Goal: Find specific page/section: Find specific page/section

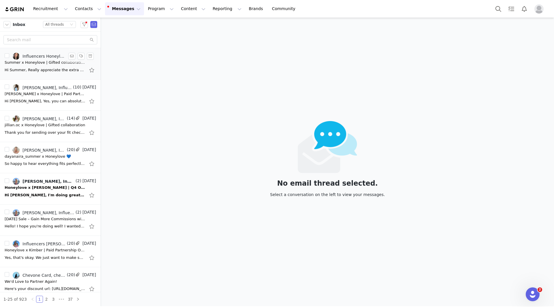
click at [46, 72] on div "Hi Summer, Really appreciate the extra effort you're putting in. Excited to see…" at bounding box center [45, 70] width 81 height 6
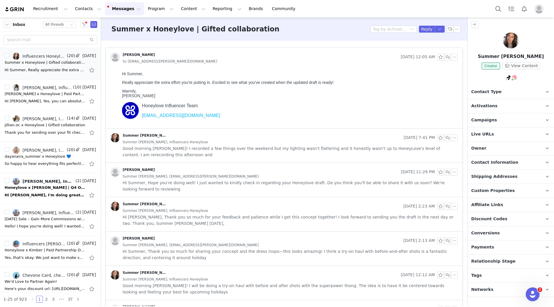
click at [512, 43] on img at bounding box center [511, 41] width 16 height 16
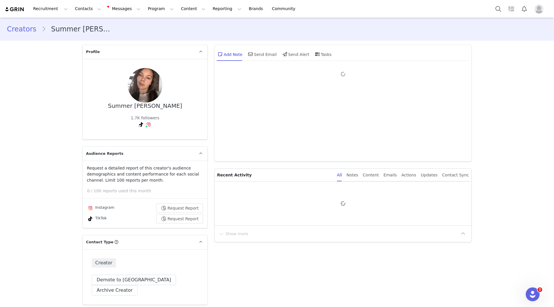
type input "+1 ([GEOGRAPHIC_DATA])"
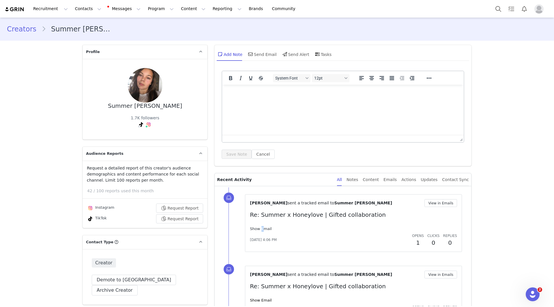
click at [257, 230] on link "Show Email" at bounding box center [261, 229] width 22 height 4
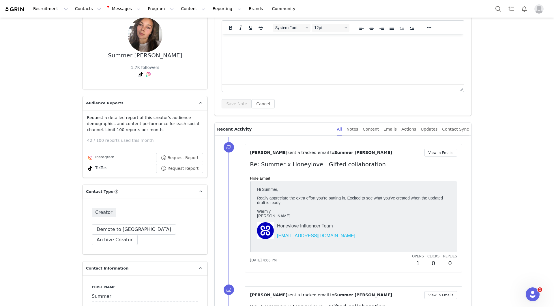
scroll to position [58, 0]
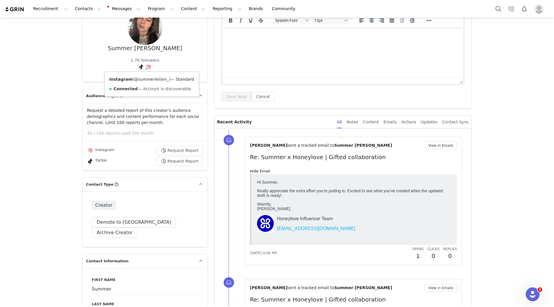
click at [150, 79] on link "@summerleilani_" at bounding box center [151, 79] width 35 height 5
